Goal: Information Seeking & Learning: Learn about a topic

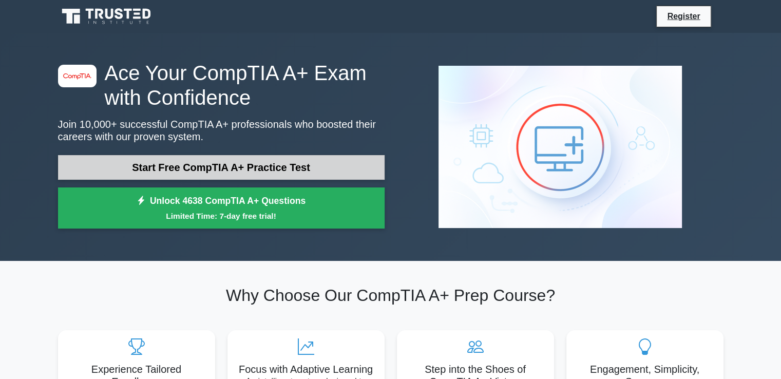
click at [164, 165] on link "Start Free CompTIA A+ Practice Test" at bounding box center [221, 167] width 327 height 25
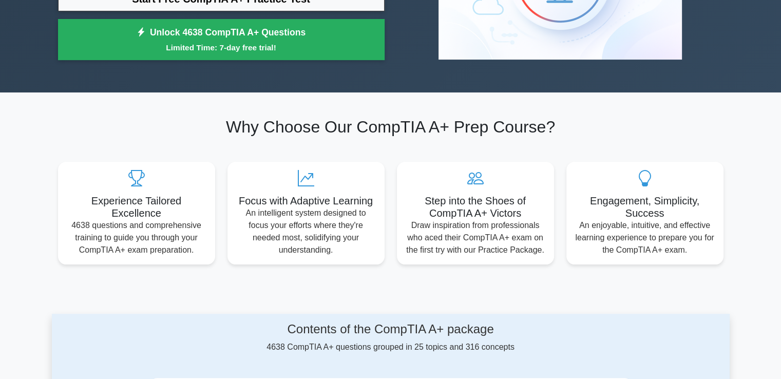
scroll to position [218, 0]
